Goal: Information Seeking & Learning: Learn about a topic

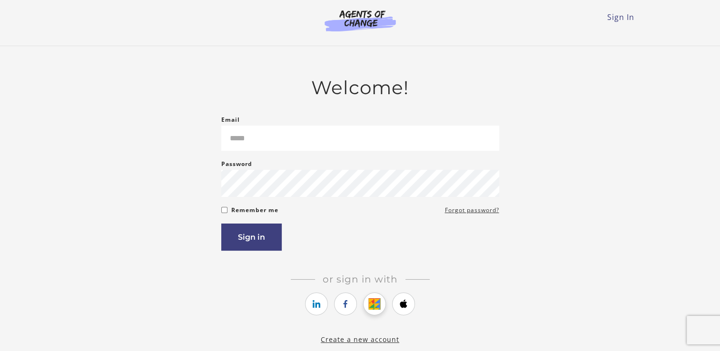
click at [374, 309] on icon "https://courses.thinkific.com/users/auth/google?ss%5Breferral%5D=&ss%5Buser_ret…" at bounding box center [375, 303] width 12 height 11
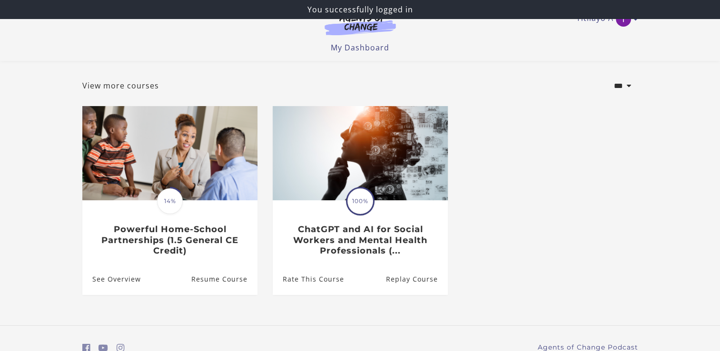
scroll to position [42, 0]
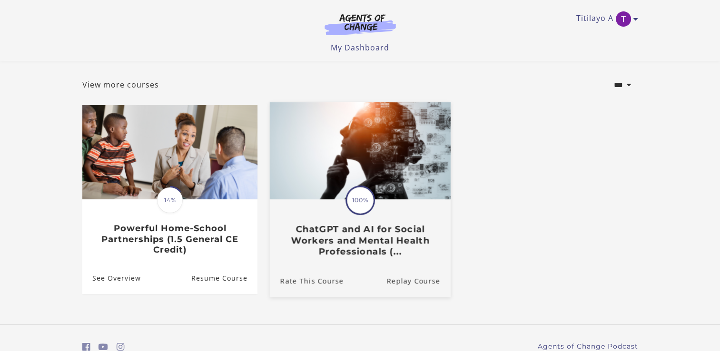
click at [361, 249] on h3 "ChatGPT and AI for Social Workers and Mental Health Professionals (..." at bounding box center [360, 240] width 160 height 33
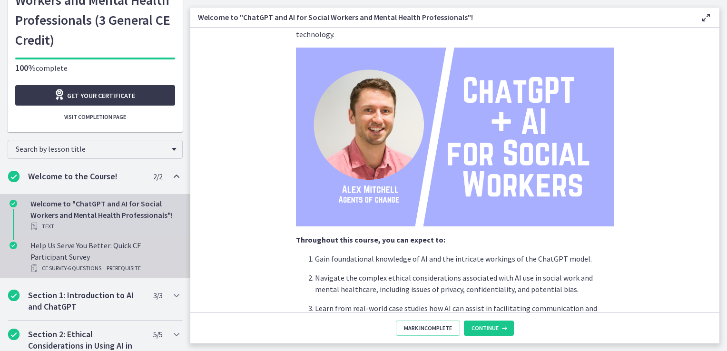
scroll to position [88, 0]
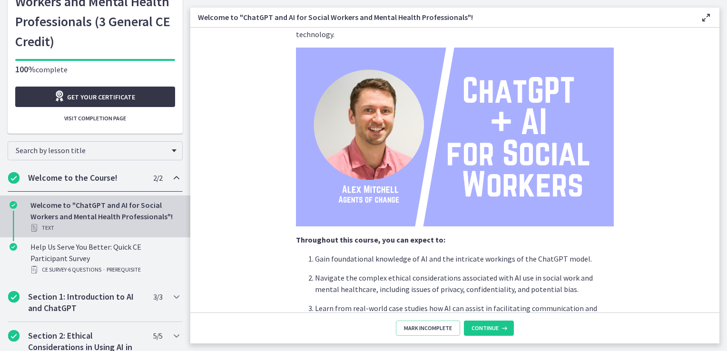
click at [90, 100] on span "Get your certificate" at bounding box center [101, 96] width 68 height 11
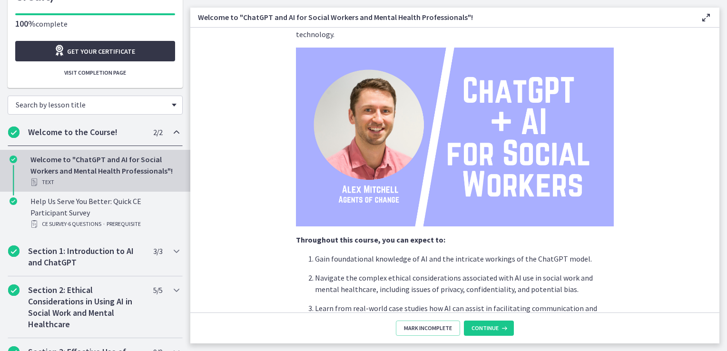
scroll to position [0, 0]
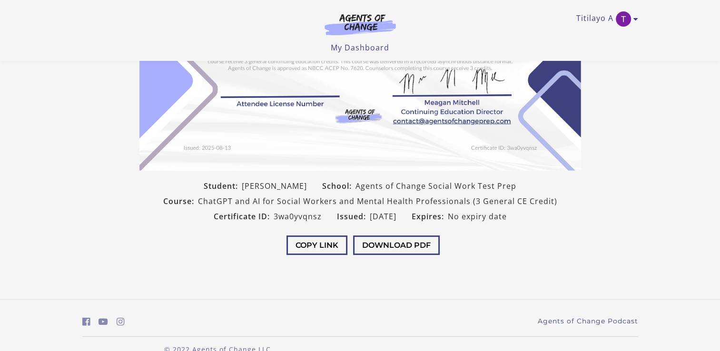
scroll to position [181, 0]
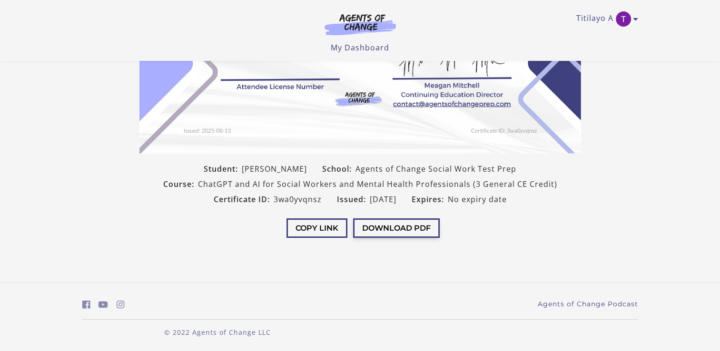
click at [411, 230] on button "Download PDF" at bounding box center [396, 227] width 87 height 19
click at [378, 197] on span "2025-08-13" at bounding box center [383, 199] width 27 height 11
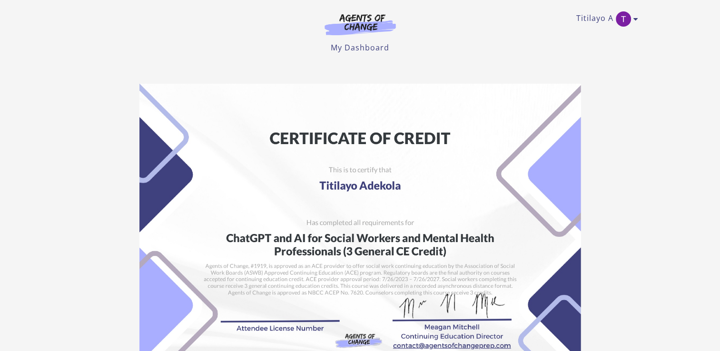
scroll to position [0, 0]
click at [378, 197] on img at bounding box center [359, 239] width 441 height 311
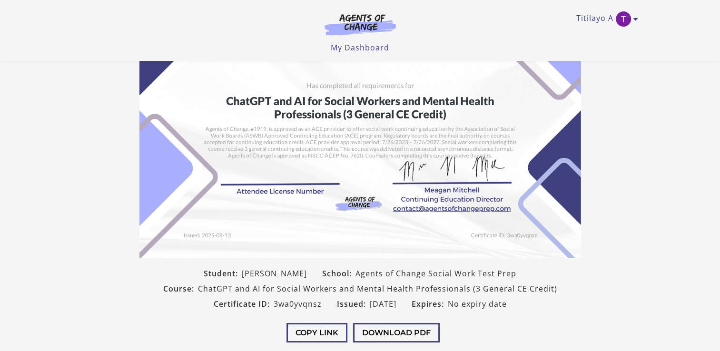
scroll to position [74, 0]
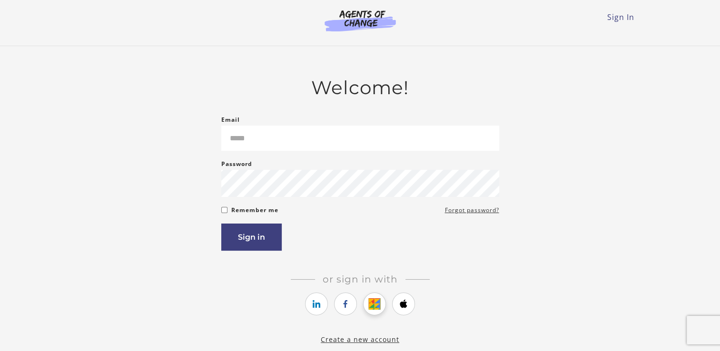
click at [375, 307] on icon "https://courses.thinkific.com/users/auth/google?ss%5Breferral%5D=&ss%5Buser_ret…" at bounding box center [375, 303] width 12 height 11
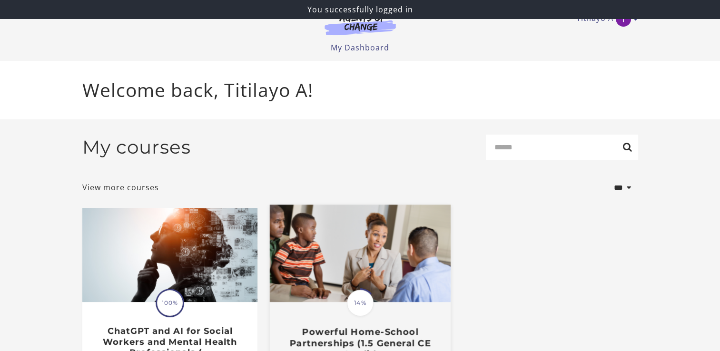
click at [363, 254] on img at bounding box center [359, 253] width 181 height 97
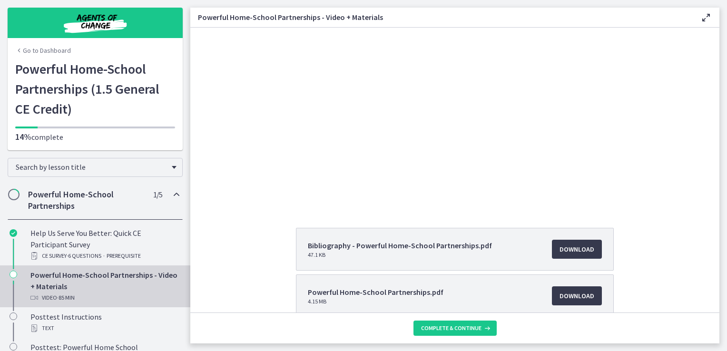
scroll to position [49, 0]
click at [395, 119] on div at bounding box center [454, 92] width 401 height 226
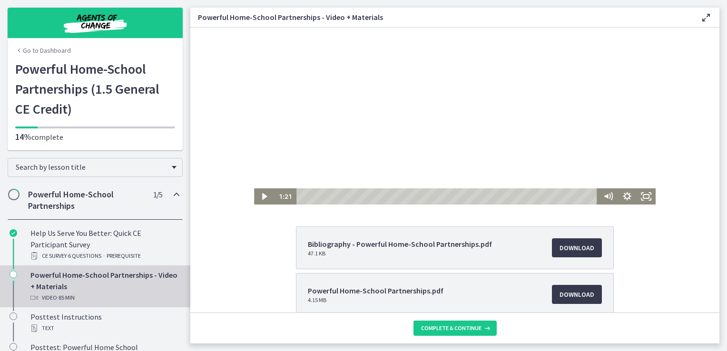
click at [395, 119] on div at bounding box center [454, 92] width 401 height 226
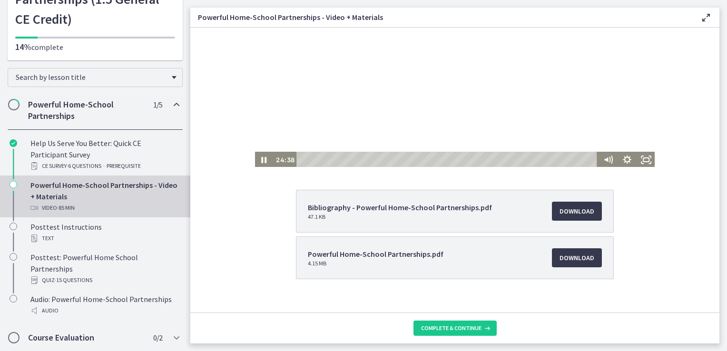
scroll to position [0, 0]
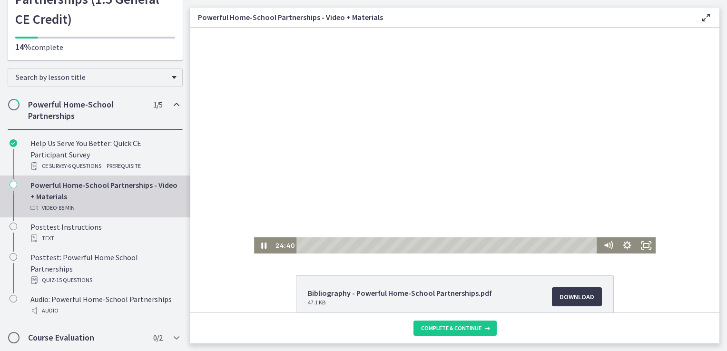
click at [259, 101] on div at bounding box center [454, 141] width 401 height 226
click at [267, 101] on div at bounding box center [454, 141] width 401 height 226
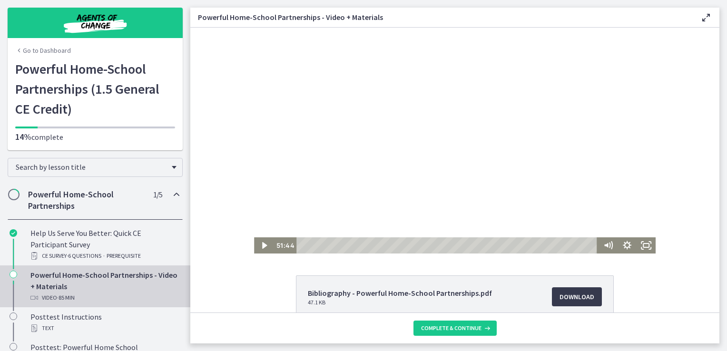
click at [28, 51] on link "Go to Dashboard" at bounding box center [43, 51] width 56 height 10
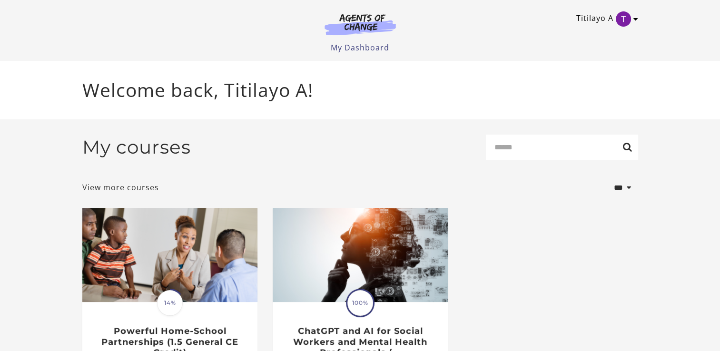
click at [622, 20] on img "Toggle menu" at bounding box center [622, 18] width 15 height 15
click at [603, 33] on link "My Account" at bounding box center [598, 35] width 84 height 16
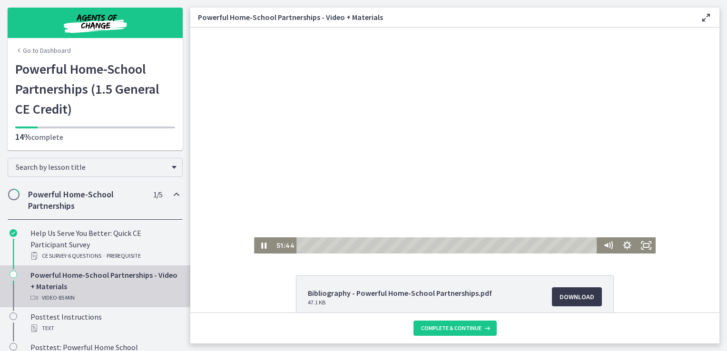
click at [337, 142] on div "Click for sound @keyframes VOLUME_SMALL_WAVE_FLASH { 0% { opacity: 0; } 33% { o…" at bounding box center [454, 141] width 401 height 226
click at [417, 87] on div at bounding box center [454, 141] width 401 height 226
click at [19, 51] on icon "Chapters" at bounding box center [19, 51] width 8 height 8
